Goal: Task Accomplishment & Management: Use online tool/utility

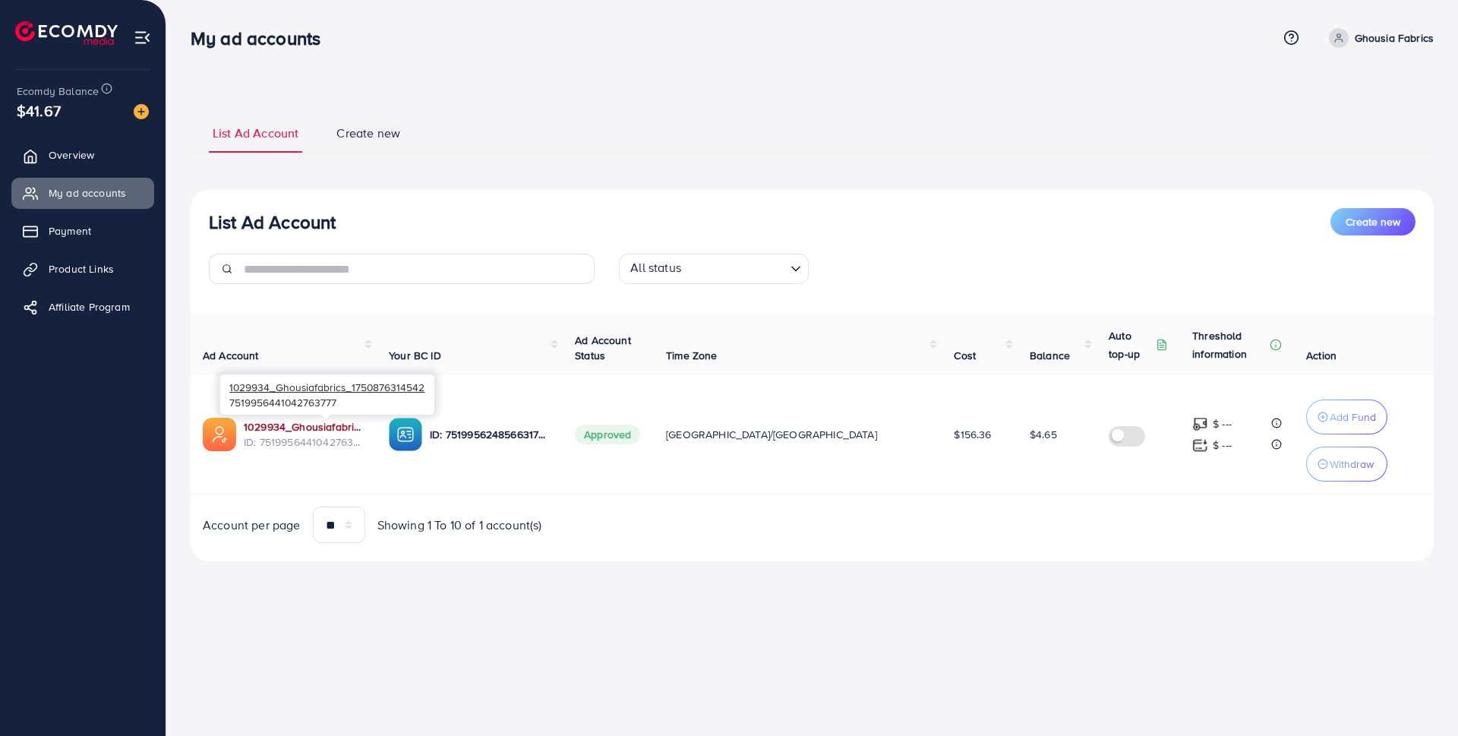
click at [357, 425] on link "1029934_Ghousiafabrics_1750876314542" at bounding box center [304, 426] width 121 height 15
click at [98, 273] on span "Product Links" at bounding box center [84, 268] width 65 height 15
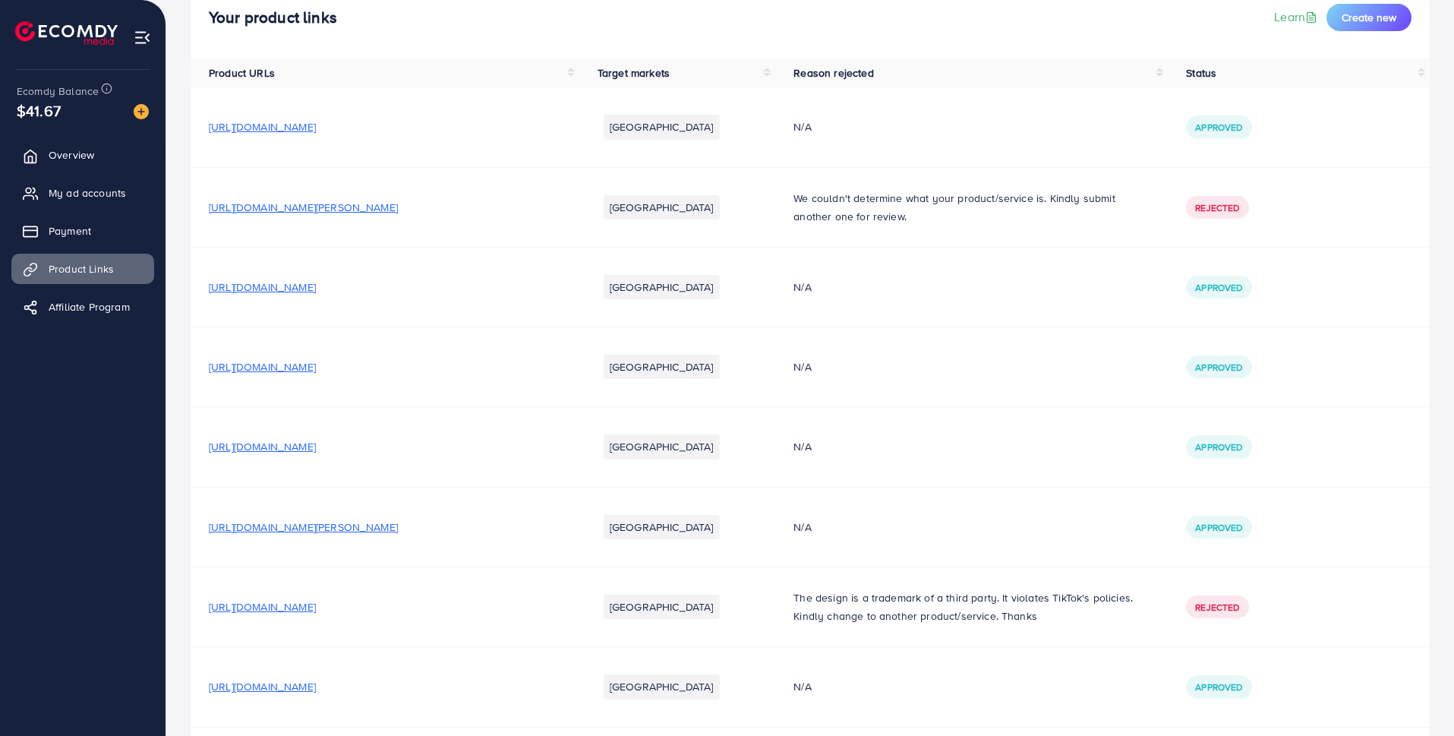
scroll to position [166, 0]
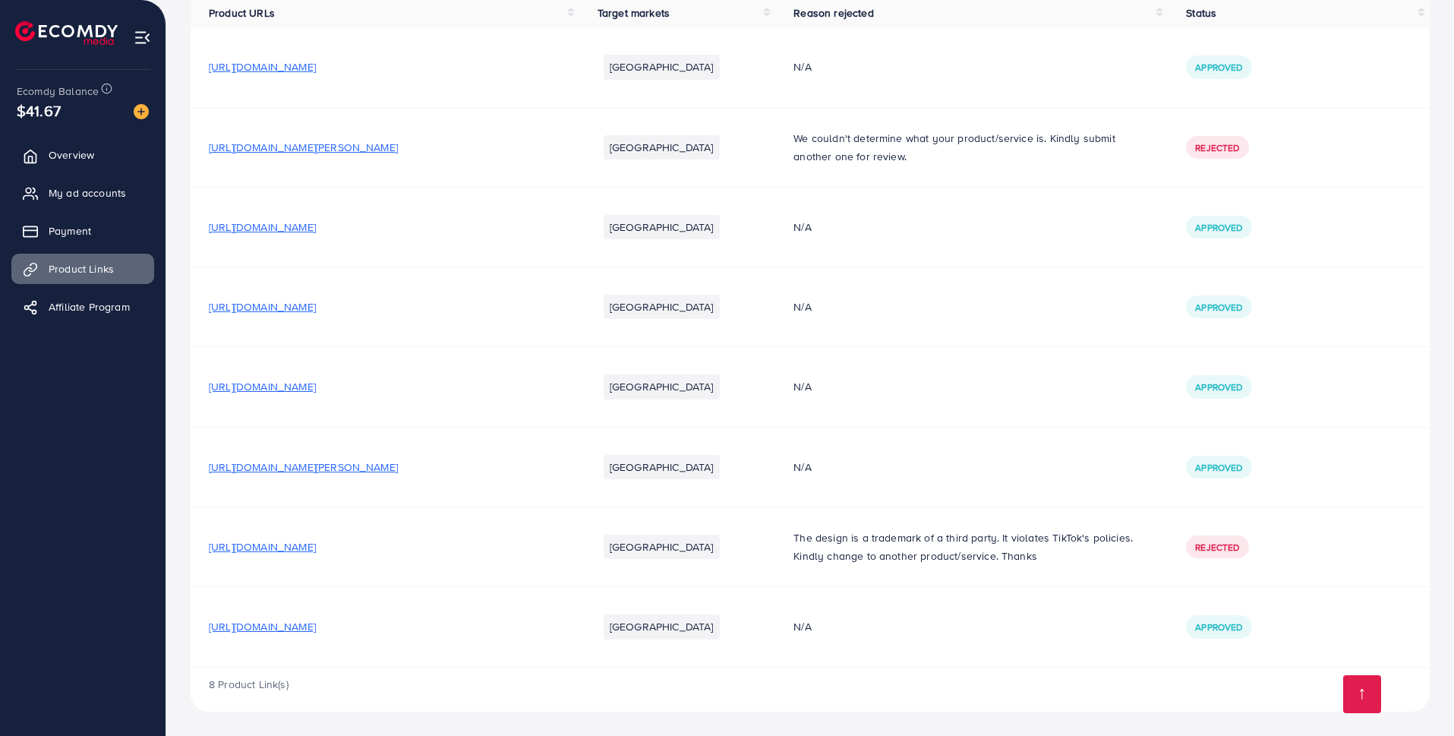
drag, startPoint x: 428, startPoint y: 630, endPoint x: 210, endPoint y: 627, distance: 217.2
click at [210, 627] on span "[URL][DOMAIN_NAME]" at bounding box center [262, 626] width 107 height 15
copy span "[URL][DOMAIN_NAME]"
click at [74, 186] on span "My ad accounts" at bounding box center [90, 192] width 77 height 15
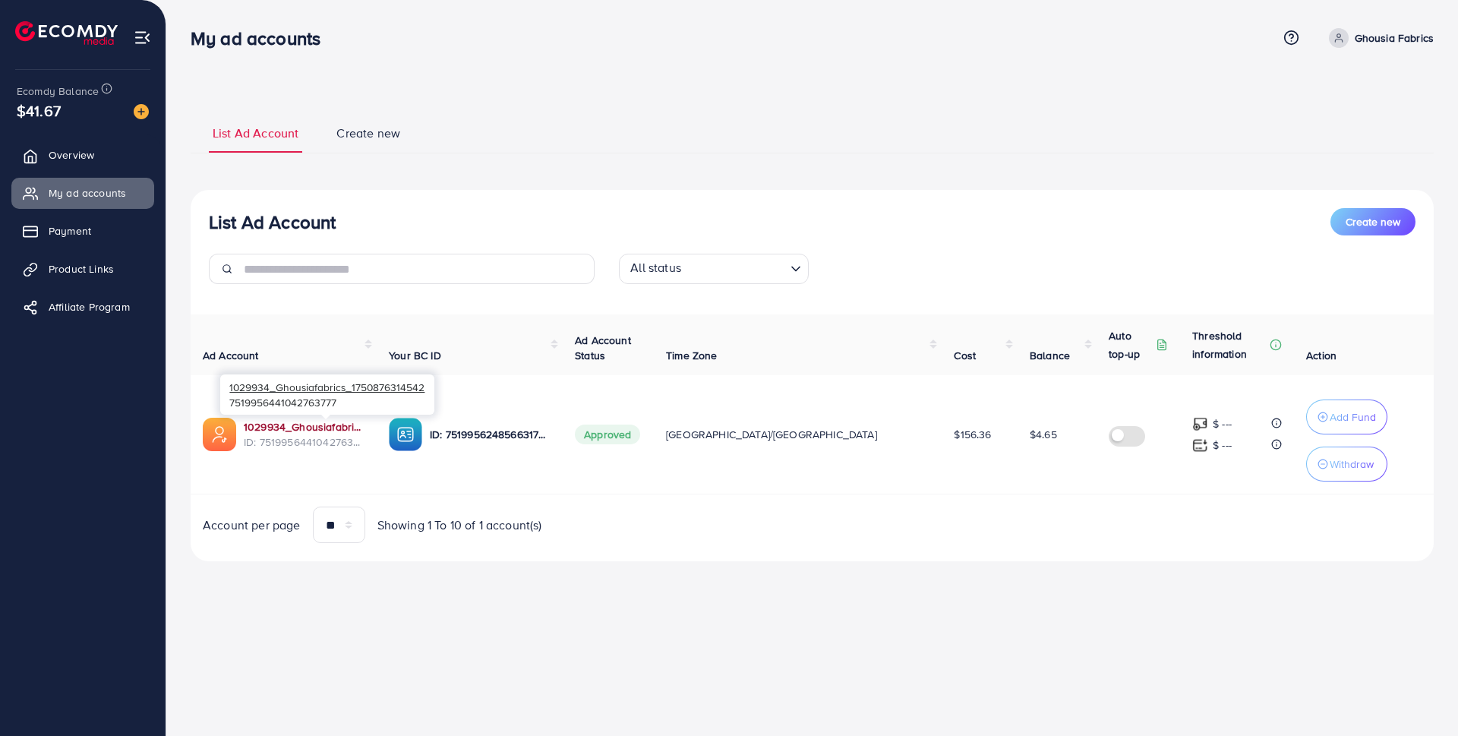
click at [356, 424] on link "1029934_Ghousiafabrics_1750876314542" at bounding box center [304, 426] width 121 height 15
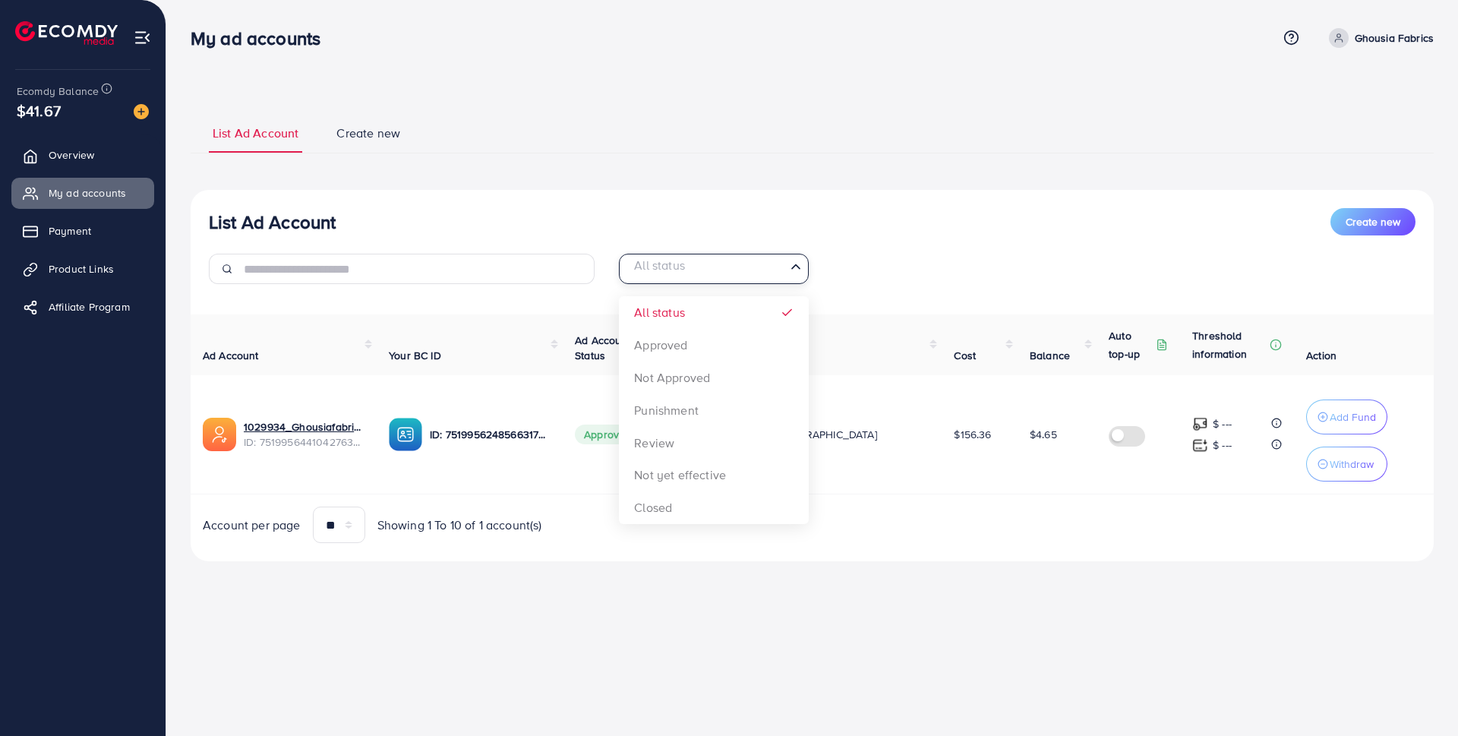
click at [725, 278] on input "Search for option" at bounding box center [705, 269] width 159 height 24
click at [898, 212] on div "List Ad Account Create new" at bounding box center [812, 221] width 1207 height 27
